Goal: Task Accomplishment & Management: Manage account settings

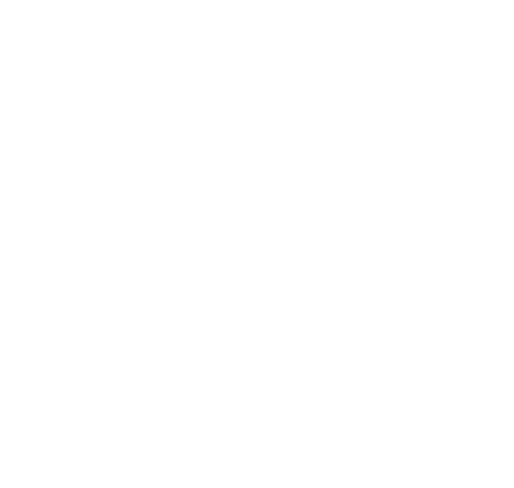
click at [185, 109] on html at bounding box center [257, 244] width 514 height 488
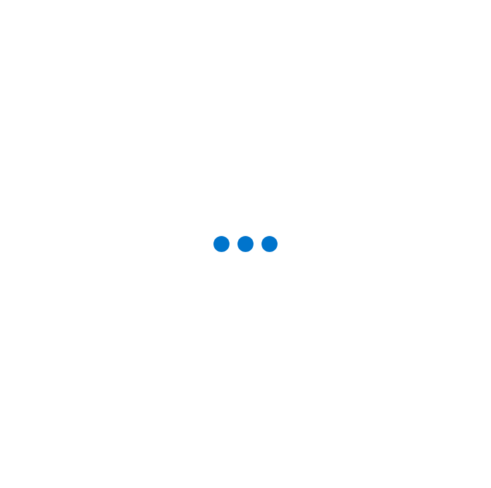
click at [169, 274] on div at bounding box center [245, 244] width 448 height 446
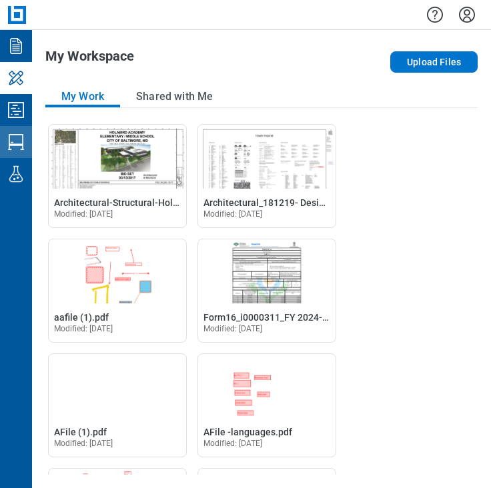
click at [17, 142] on icon "Studio Sessions" at bounding box center [15, 141] width 21 height 21
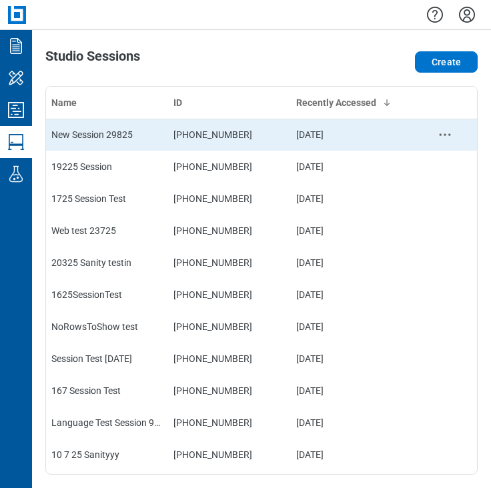
click at [98, 129] on div "New Session 29825" at bounding box center [106, 134] width 111 height 13
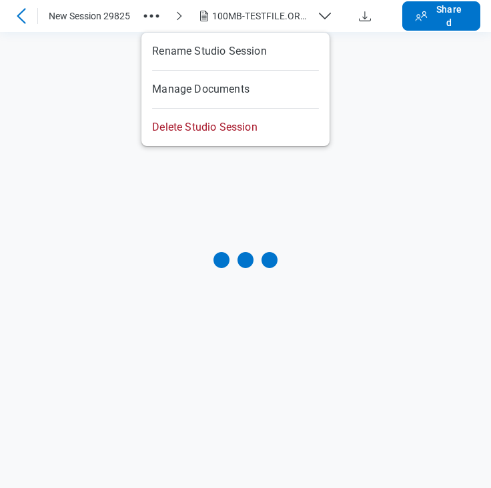
click at [153, 13] on icon "button" at bounding box center [151, 15] width 21 height 21
click at [463, 1] on button "Shared" at bounding box center [441, 15] width 78 height 29
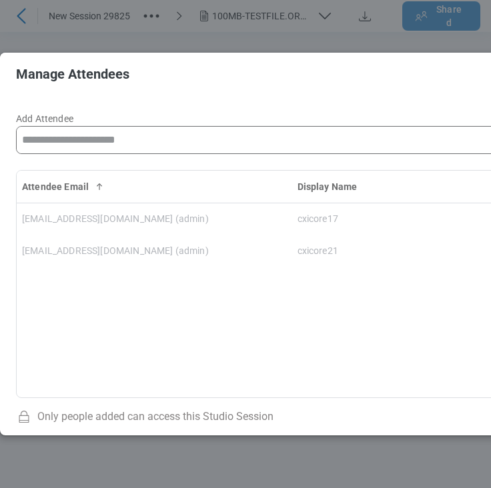
scroll to position [0, 43]
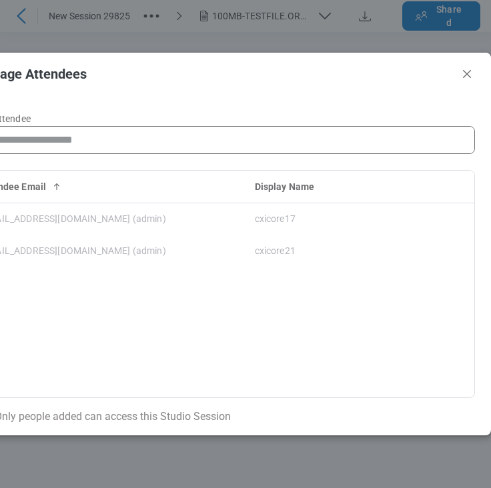
click at [143, 133] on input "Add Attendee" at bounding box center [224, 140] width 500 height 27
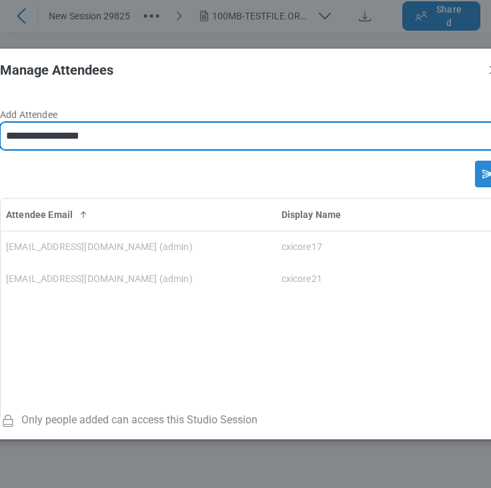
type input "**********"
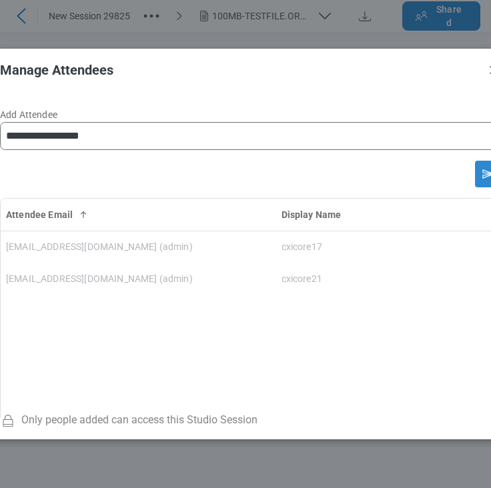
click at [478, 173] on icon "Send email invitation" at bounding box center [488, 173] width 21 height 21
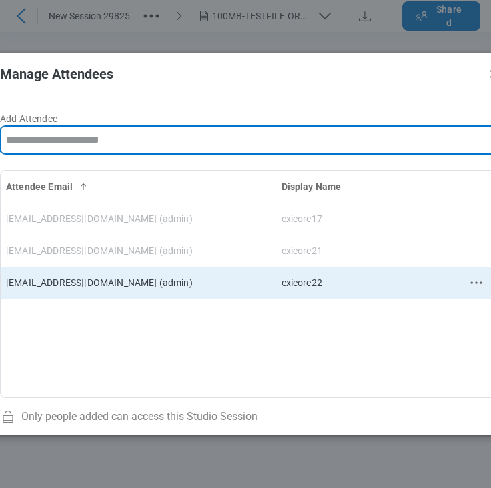
click at [480, 281] on circle "context-menu" at bounding box center [481, 282] width 2 height 2
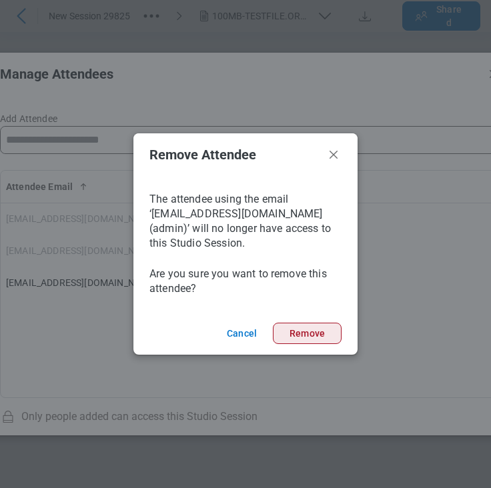
click at [317, 340] on button "Remove" at bounding box center [307, 333] width 69 height 21
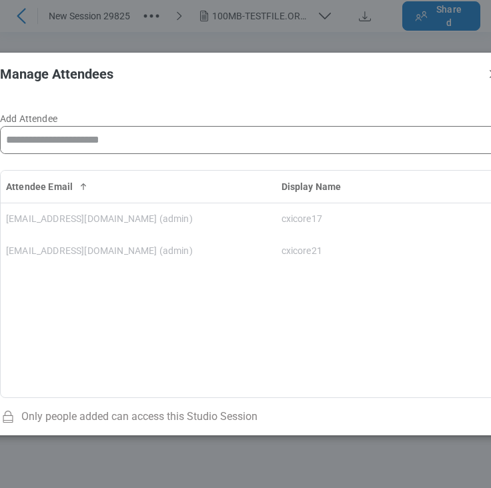
drag, startPoint x: 279, startPoint y: 78, endPoint x: 285, endPoint y: 79, distance: 6.8
click at [281, 79] on header "Manage Attendees" at bounding box center [251, 74] width 534 height 43
click at [486, 71] on icon "Close" at bounding box center [494, 74] width 16 height 16
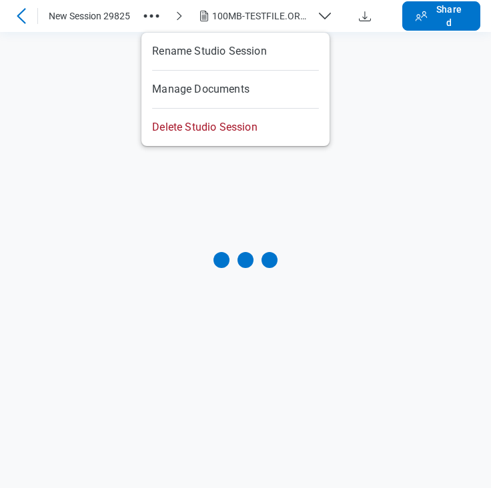
click at [157, 17] on icon "button" at bounding box center [151, 15] width 21 height 21
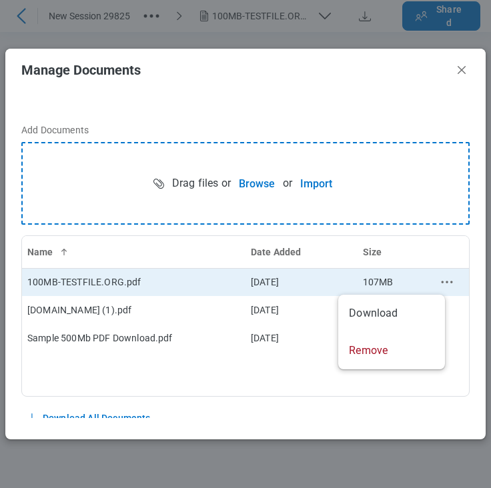
click at [446, 282] on circle "context-menu" at bounding box center [447, 282] width 2 height 2
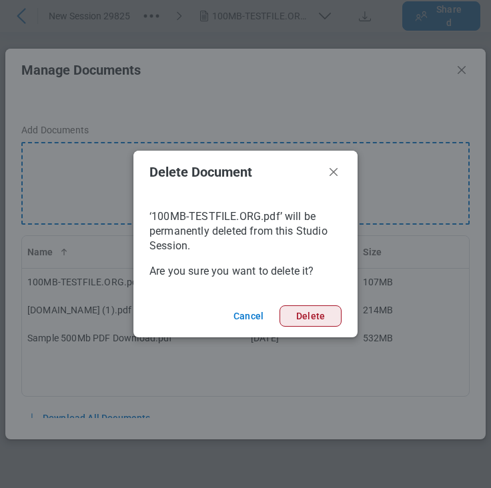
click at [325, 315] on button "Delete" at bounding box center [310, 315] width 62 height 21
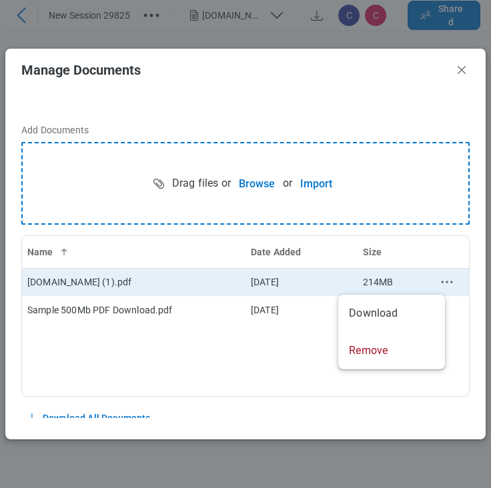
click at [440, 277] on icon "context-menu" at bounding box center [447, 282] width 16 height 16
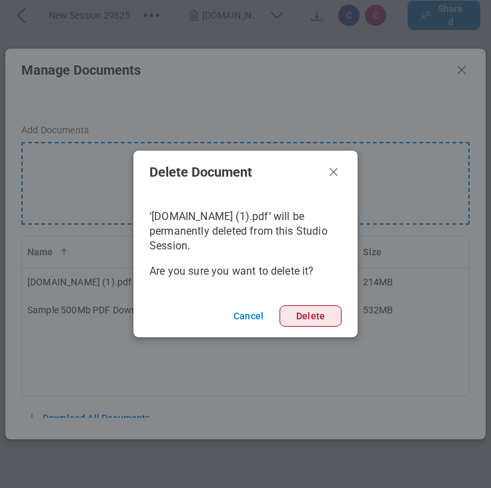
click at [309, 325] on button "Delete" at bounding box center [310, 315] width 62 height 21
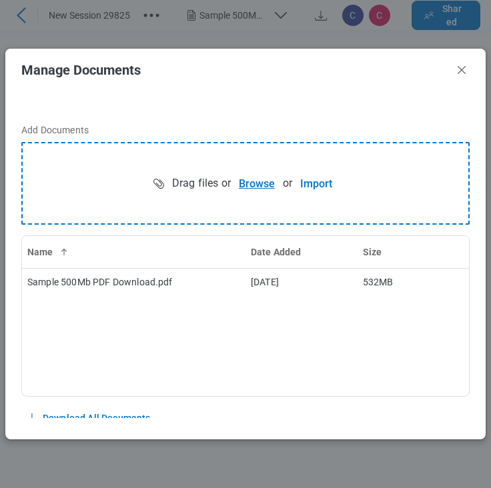
click at [259, 181] on button "Browse" at bounding box center [257, 183] width 52 height 27
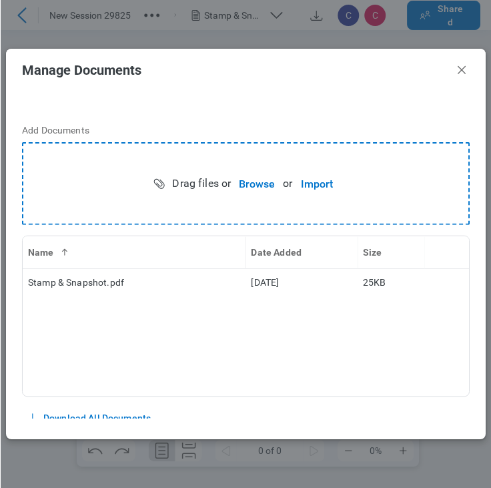
scroll to position [0, 0]
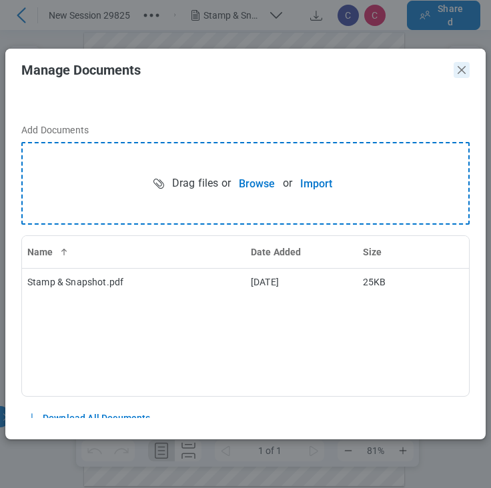
click at [462, 71] on icon "Close" at bounding box center [462, 70] width 8 height 8
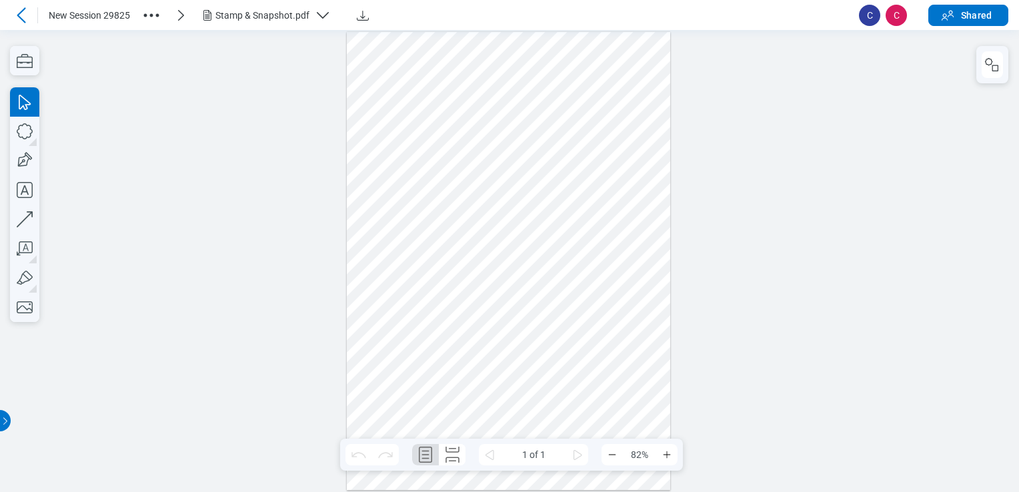
click at [32, 14] on div at bounding box center [24, 15] width 27 height 21
click at [27, 13] on icon at bounding box center [21, 15] width 16 height 16
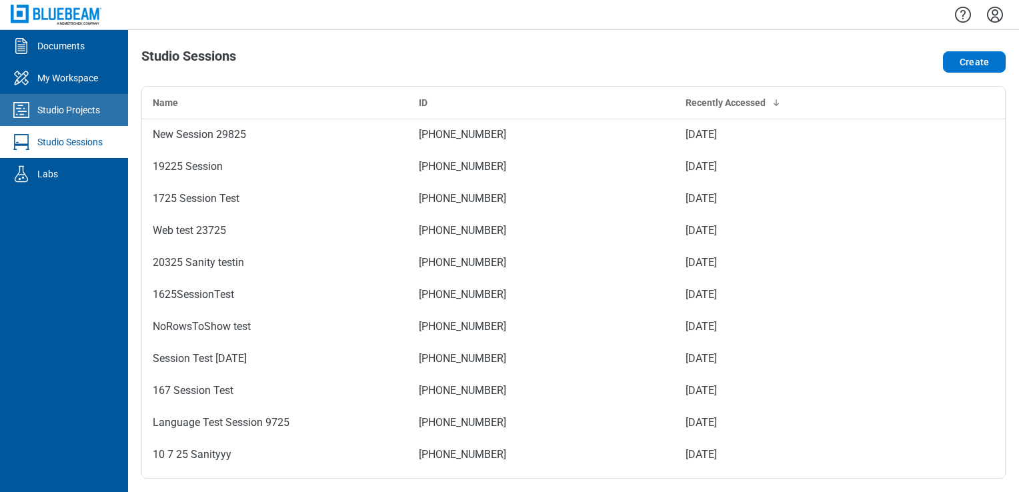
click at [39, 115] on div "Studio Projects" at bounding box center [68, 109] width 63 height 13
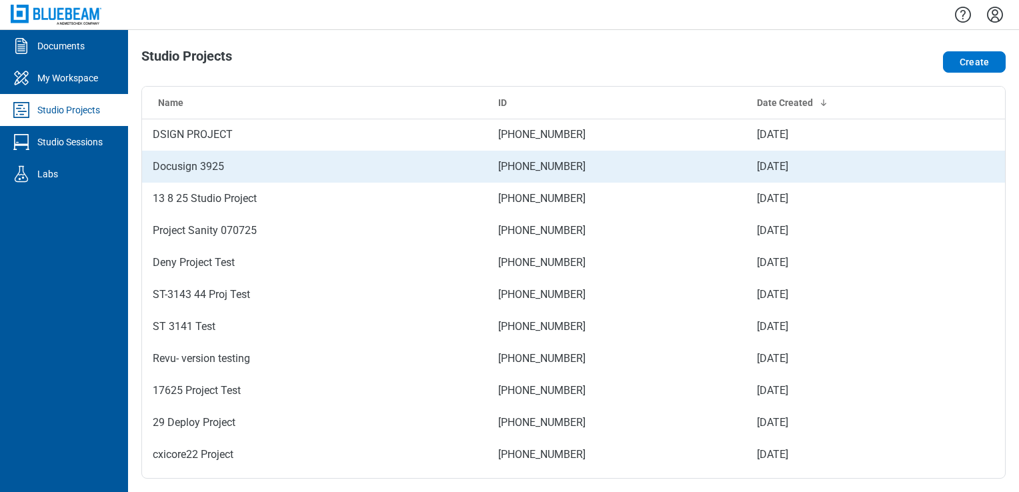
click at [200, 159] on td "Docusign 3925" at bounding box center [315, 167] width 346 height 32
